Goal: Communication & Community: Participate in discussion

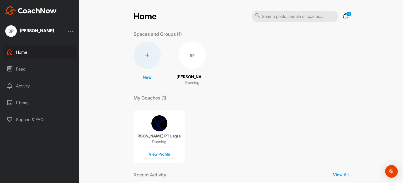
click at [21, 69] on div "Feed" at bounding box center [40, 68] width 74 height 13
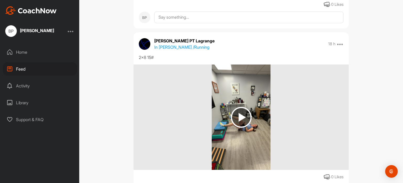
scroll to position [562, 0]
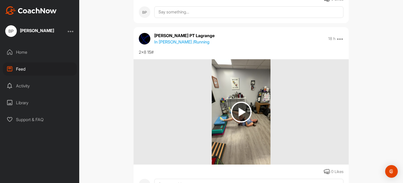
click at [244, 114] on img at bounding box center [241, 111] width 21 height 21
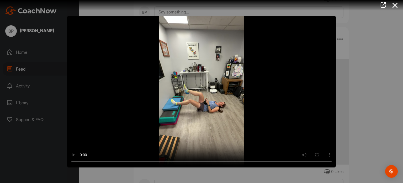
click at [378, 120] on div at bounding box center [201, 91] width 403 height 183
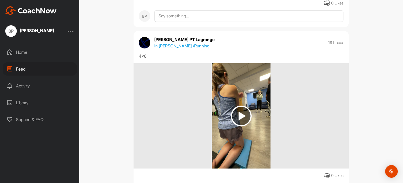
scroll to position [730, 0]
click at [242, 114] on img at bounding box center [241, 116] width 21 height 21
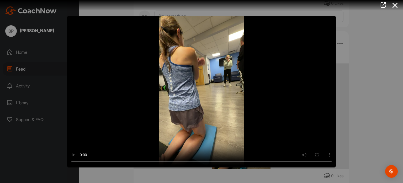
click at [373, 80] on div at bounding box center [201, 91] width 403 height 183
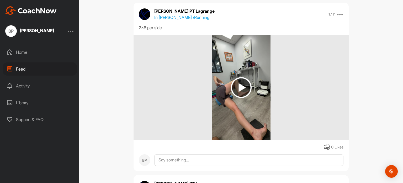
scroll to position [240, 0]
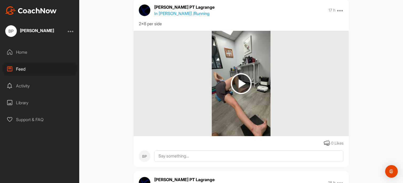
click at [238, 81] on img at bounding box center [241, 83] width 21 height 21
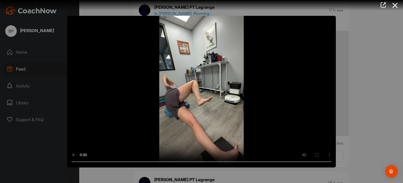
click at [377, 97] on div at bounding box center [201, 91] width 403 height 183
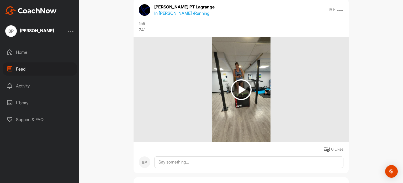
scroll to position [413, 0]
click at [239, 86] on img at bounding box center [241, 89] width 21 height 21
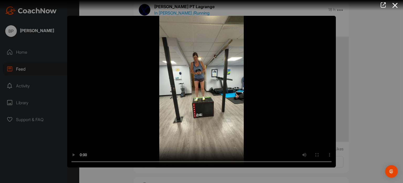
click at [376, 96] on div at bounding box center [201, 91] width 403 height 183
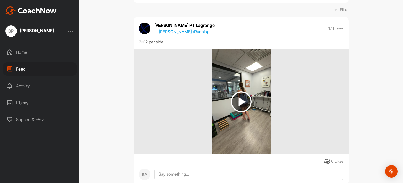
scroll to position [50, 0]
